Goal: Information Seeking & Learning: Learn about a topic

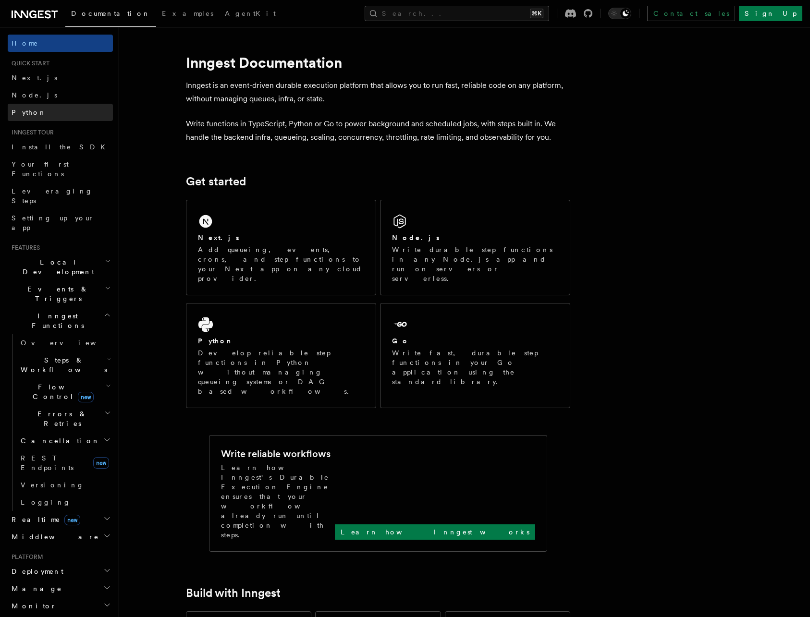
click at [49, 113] on link "Python" at bounding box center [60, 112] width 105 height 17
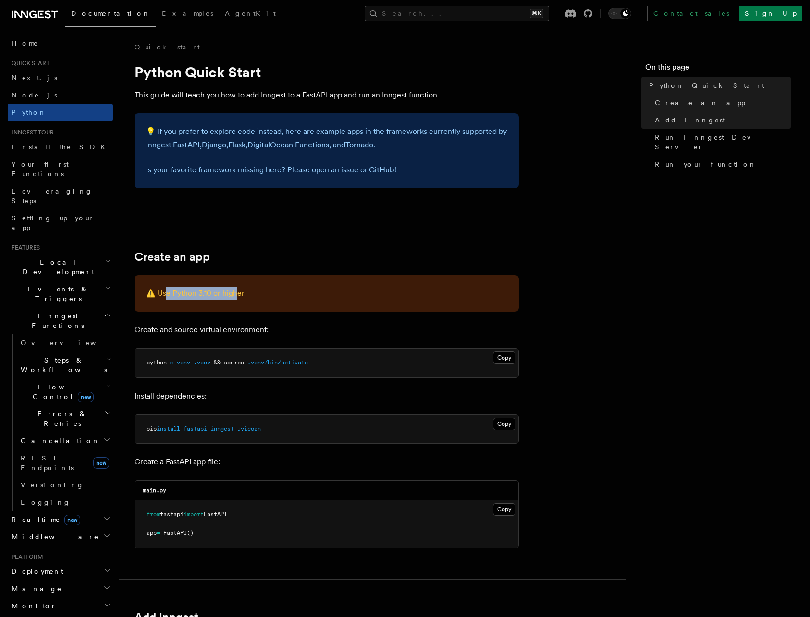
drag, startPoint x: 167, startPoint y: 296, endPoint x: 235, endPoint y: 297, distance: 68.2
click at [235, 297] on p "⚠️ Use Python 3.10 or higher." at bounding box center [326, 293] width 361 height 13
click at [63, 154] on link "Install the SDK" at bounding box center [60, 146] width 105 height 17
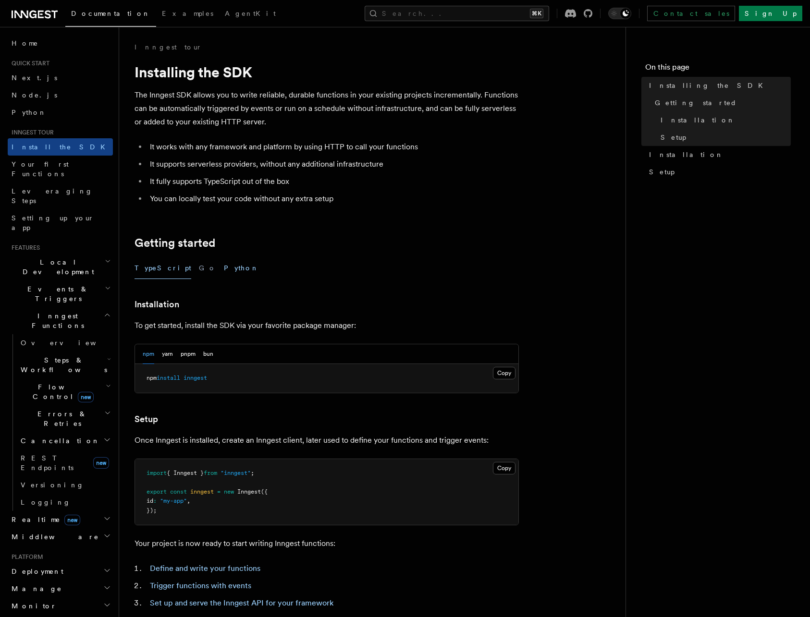
click at [224, 263] on button "Python" at bounding box center [241, 268] width 35 height 22
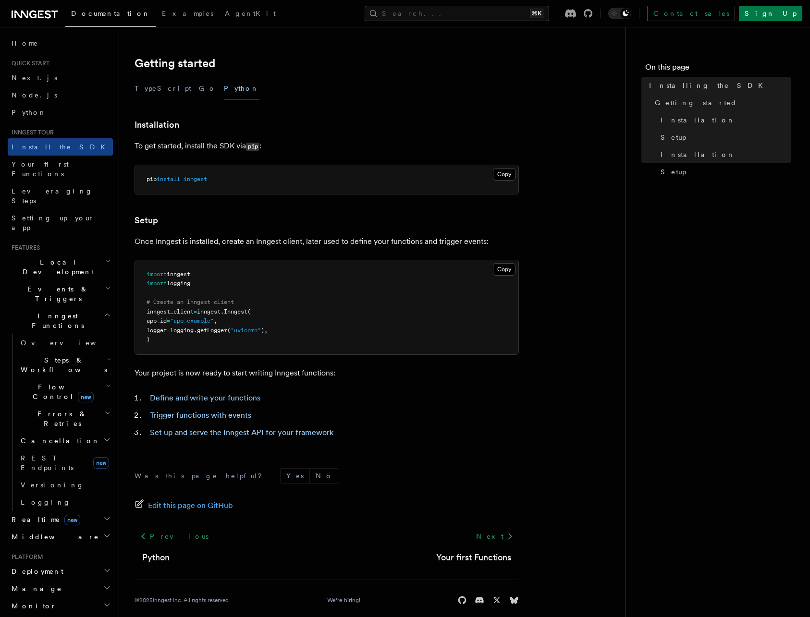
scroll to position [191, 0]
